Goal: Task Accomplishment & Management: Use online tool/utility

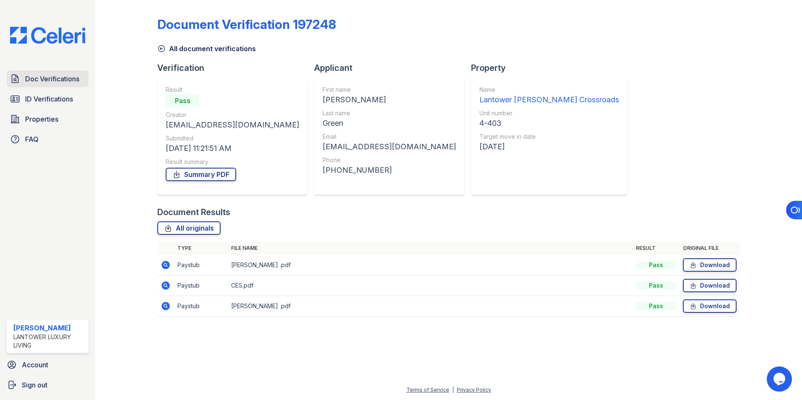
click at [57, 85] on link "Doc Verifications" at bounding box center [48, 79] width 82 height 17
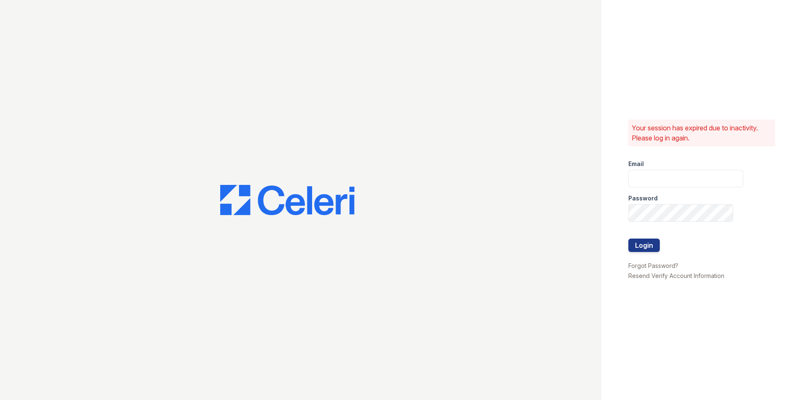
type input "lchotiner@lantowerliving.com"
click at [642, 243] on button "Login" at bounding box center [644, 245] width 31 height 13
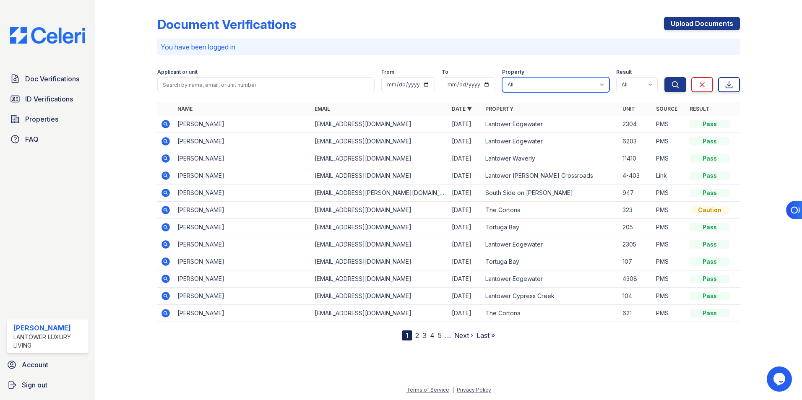
drag, startPoint x: 517, startPoint y: 82, endPoint x: 521, endPoint y: 94, distance: 12.5
click at [517, 82] on select "All Lantower [PERSON_NAME] [GEOGRAPHIC_DATA] [GEOGRAPHIC_DATA][PERSON_NAME] [GE…" at bounding box center [555, 84] width 107 height 15
select select "4687"
click at [503, 77] on select "All Lantower [PERSON_NAME] [GEOGRAPHIC_DATA] [GEOGRAPHIC_DATA][PERSON_NAME] [GE…" at bounding box center [555, 84] width 107 height 15
click at [670, 84] on button "Search" at bounding box center [676, 84] width 22 height 15
